Goal: Information Seeking & Learning: Compare options

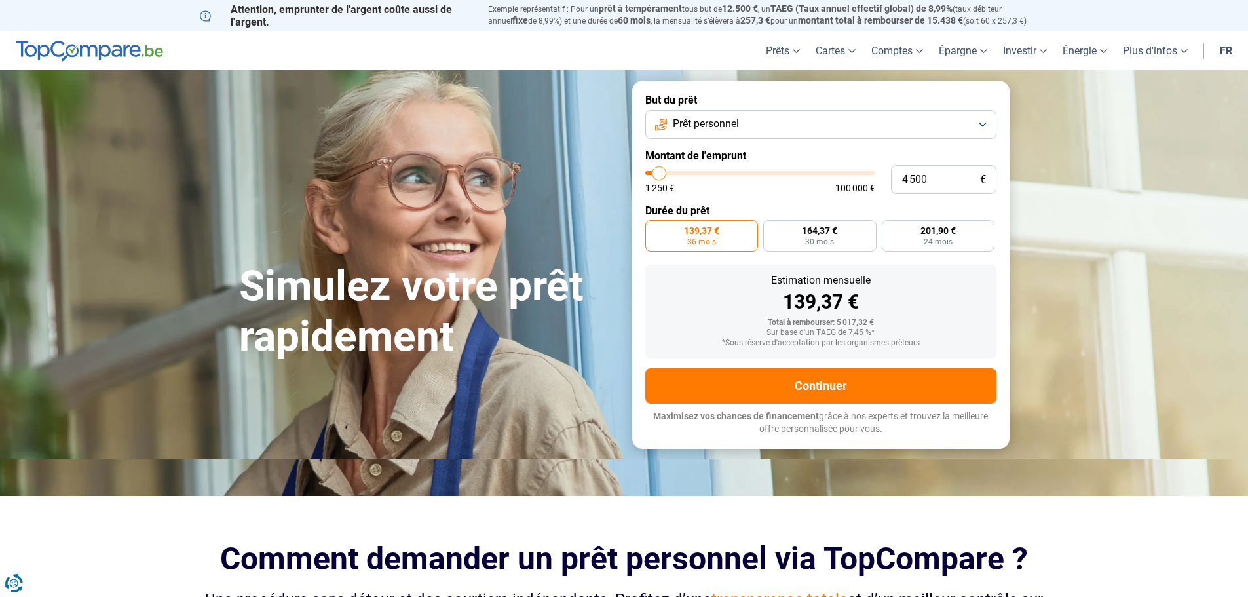
type input "5 500"
type input "5500"
type input "5 250"
type input "5250"
type input "4 500"
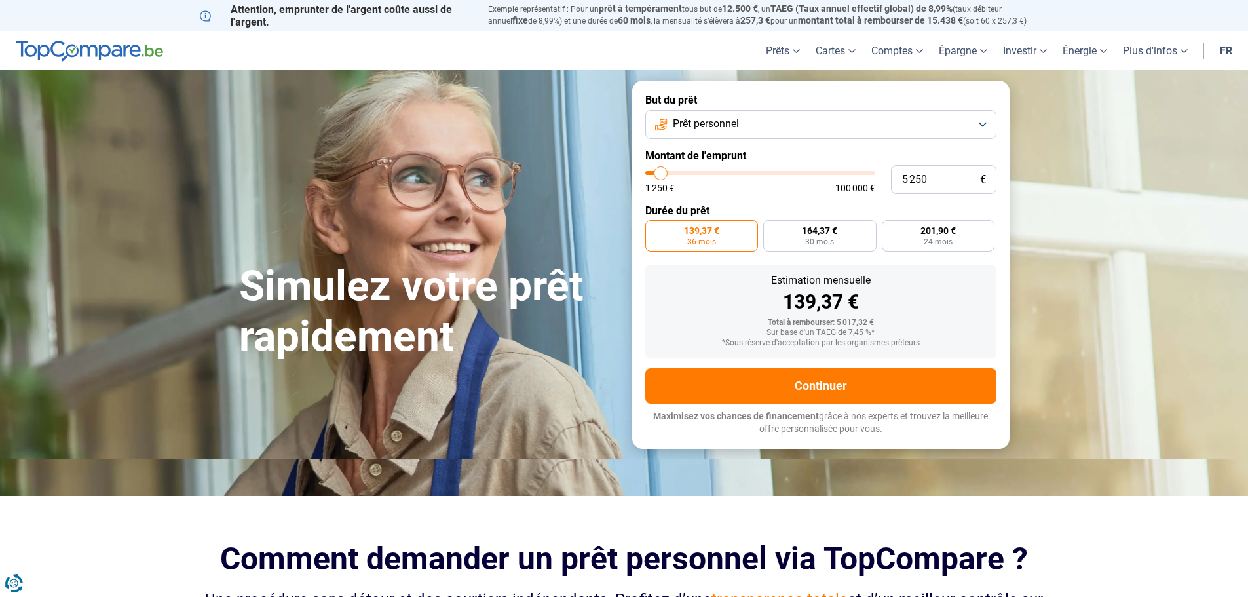
type input "4500"
type input "4 250"
type input "4250"
type input "4 000"
type input "4000"
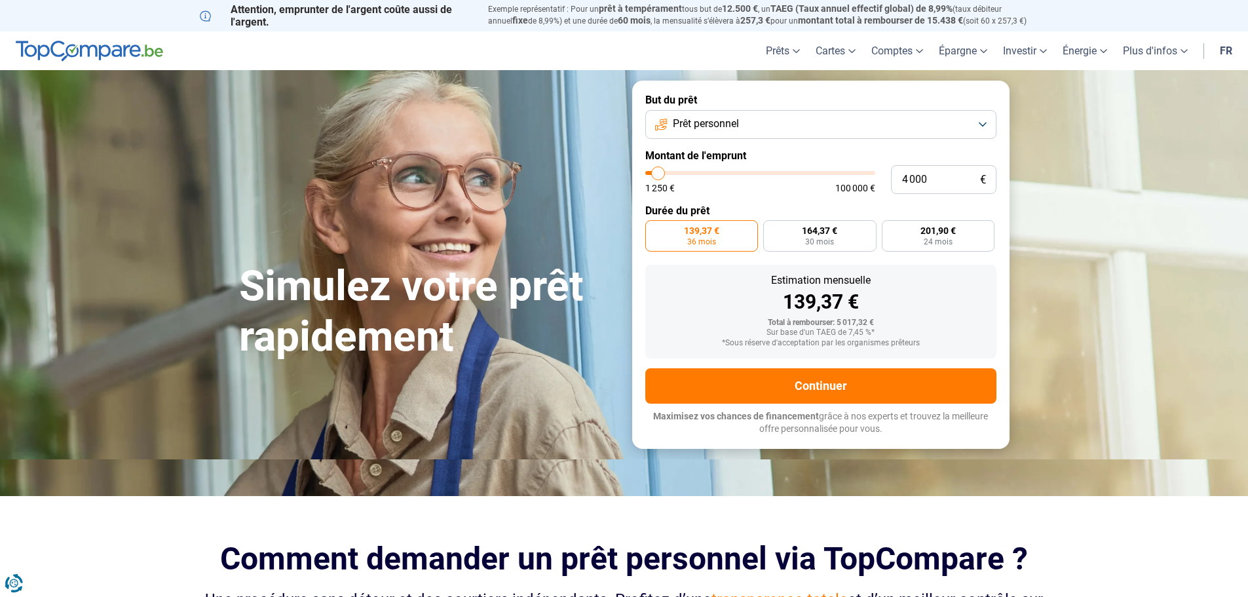
click at [659, 175] on input "range" at bounding box center [761, 173] width 230 height 4
type input "3 500"
type input "3500"
click at [657, 171] on input "range" at bounding box center [761, 173] width 230 height 4
radio input "true"
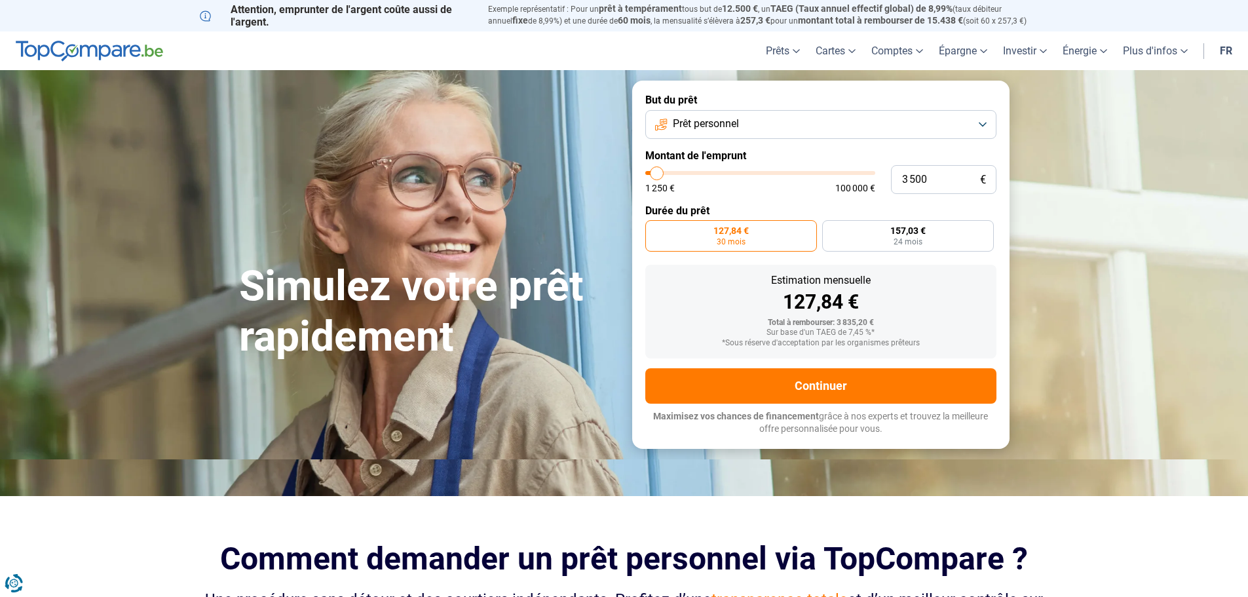
click at [753, 229] on label "127,84 € 30 mois" at bounding box center [732, 235] width 172 height 31
click at [654, 229] on input "127,84 € 30 mois" at bounding box center [650, 224] width 9 height 9
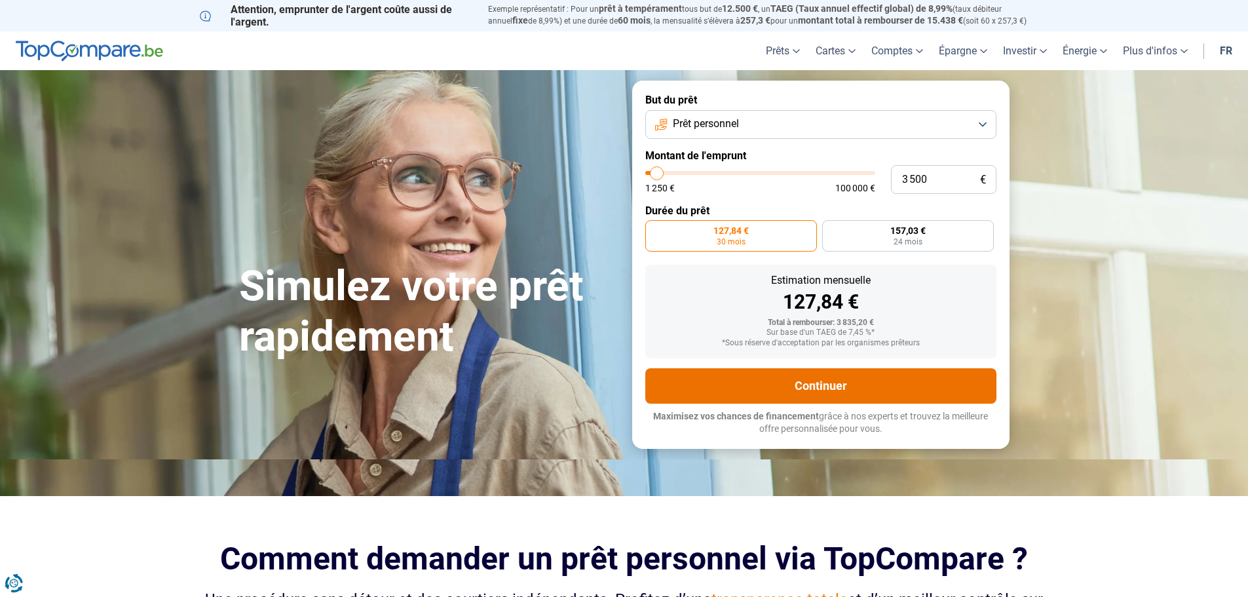
click at [782, 387] on button "Continuer" at bounding box center [821, 385] width 351 height 35
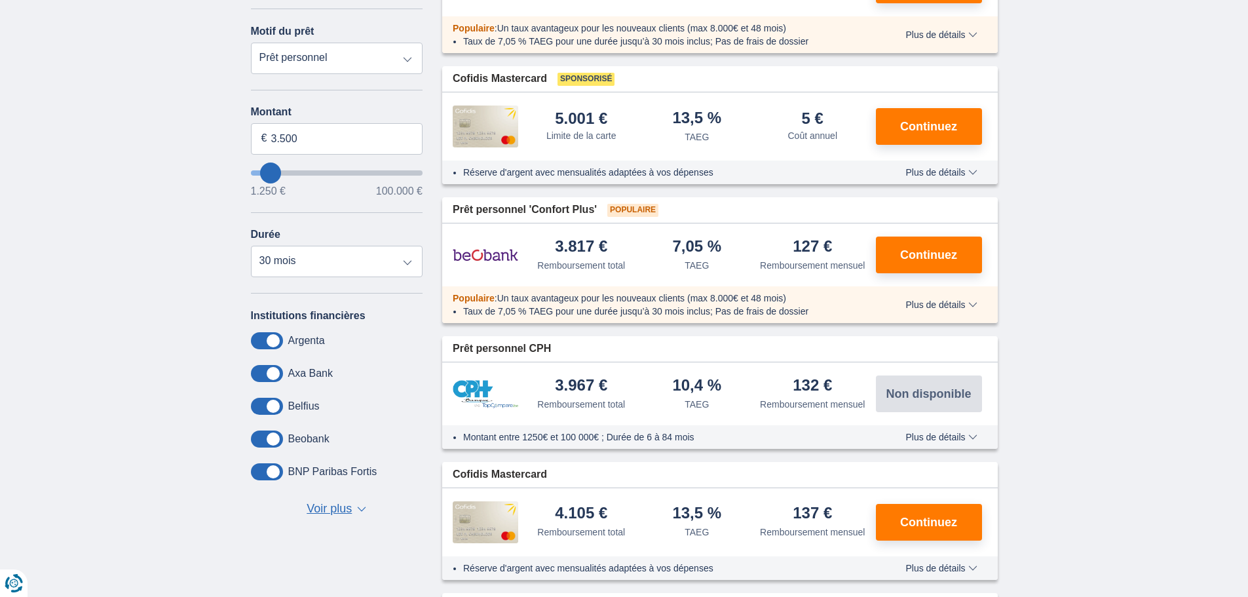
scroll to position [298, 0]
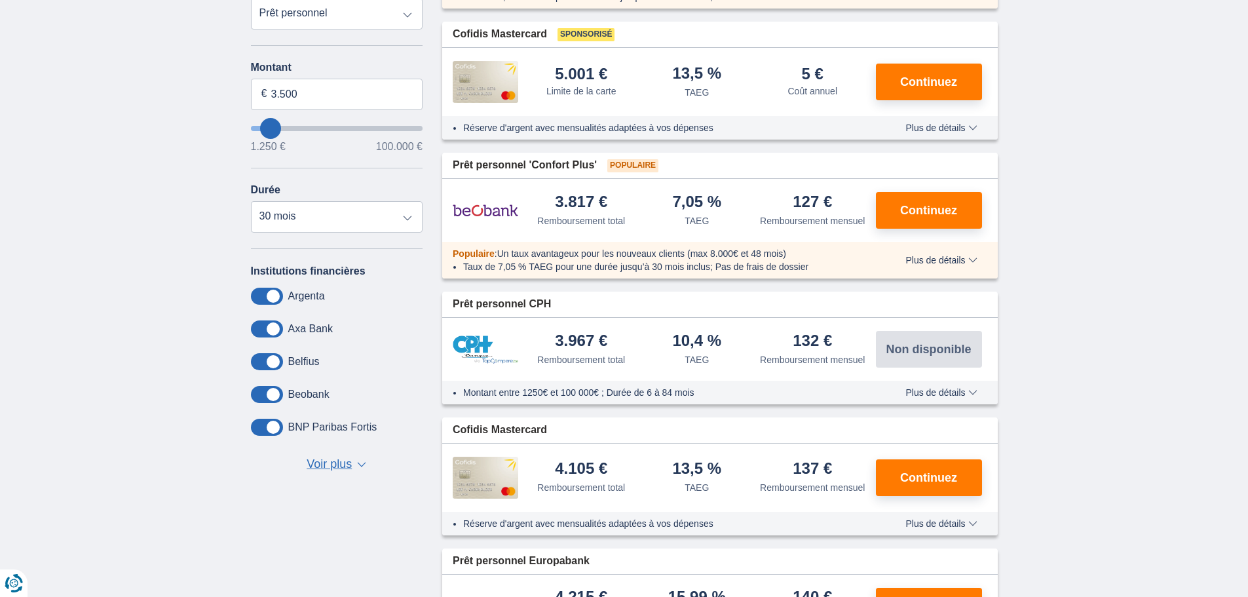
click at [961, 127] on span "Plus de détails" at bounding box center [941, 127] width 71 height 9
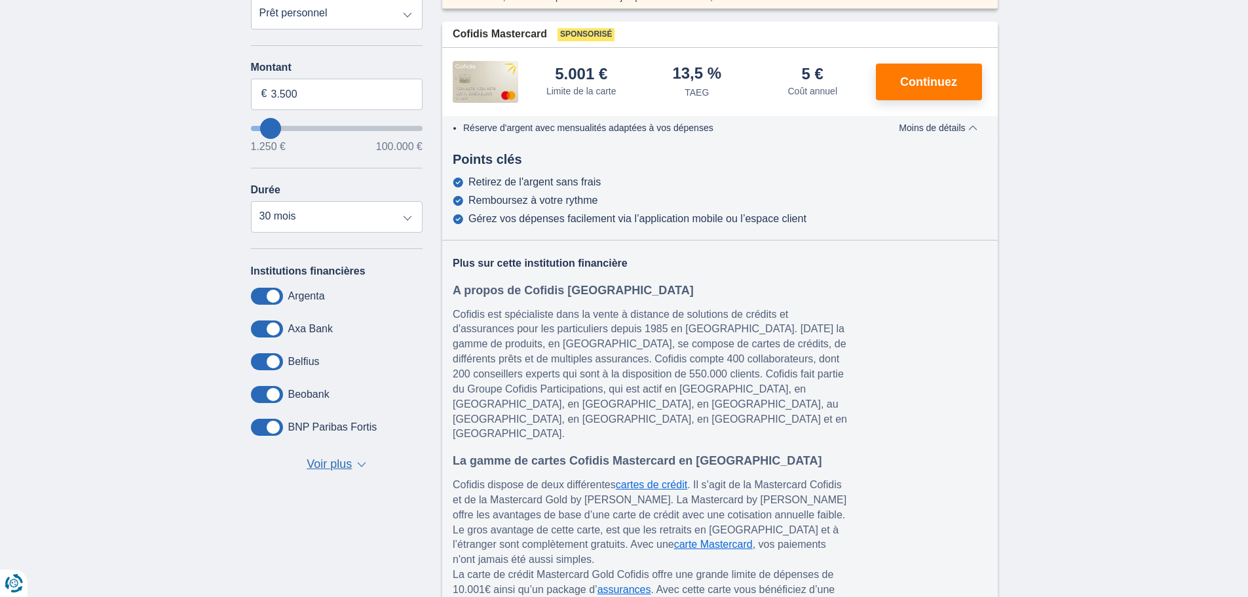
click at [961, 127] on span "Moins de détails" at bounding box center [938, 127] width 78 height 9
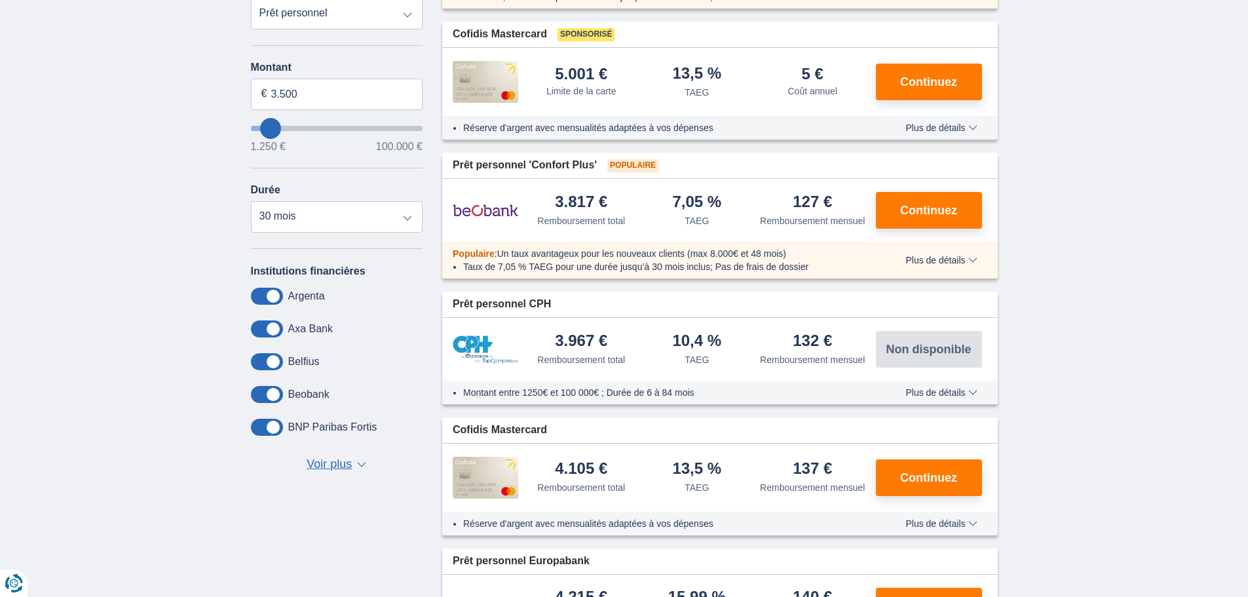
click at [969, 524] on span "Plus de détails" at bounding box center [941, 523] width 71 height 9
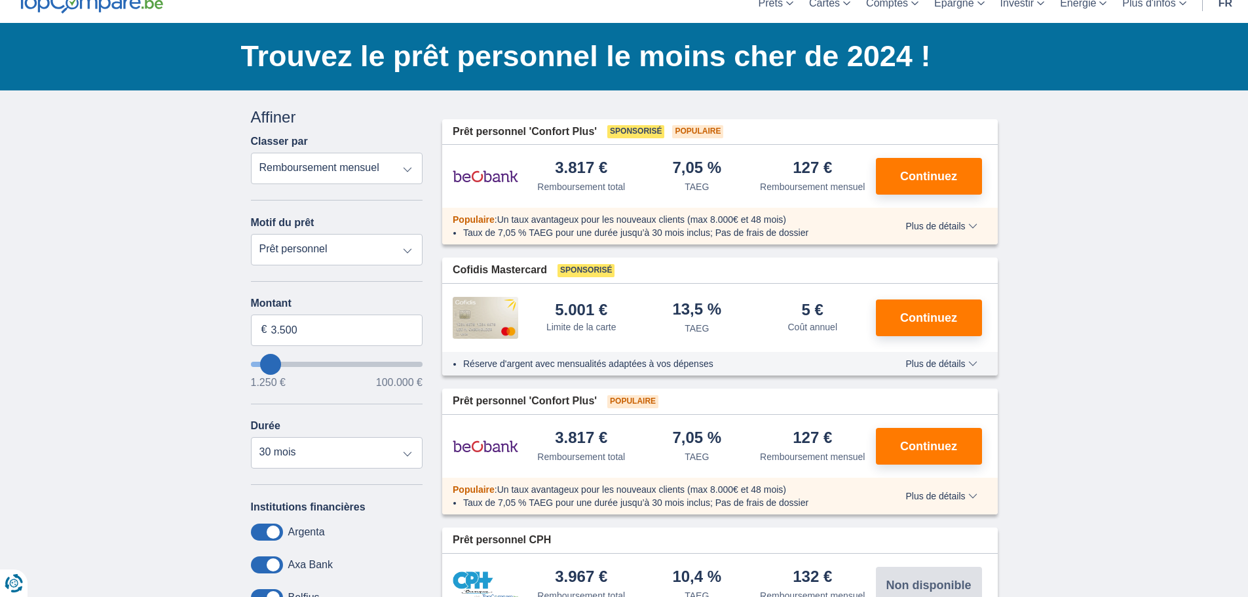
scroll to position [0, 0]
